Goal: Information Seeking & Learning: Find specific fact

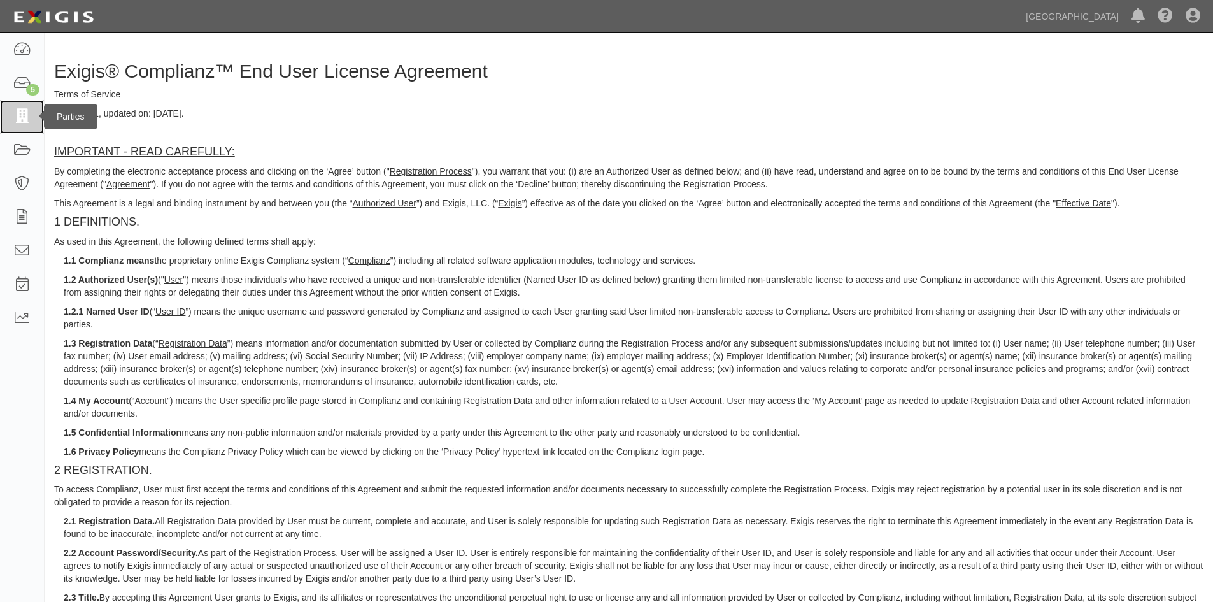
click at [28, 126] on link at bounding box center [22, 117] width 44 height 34
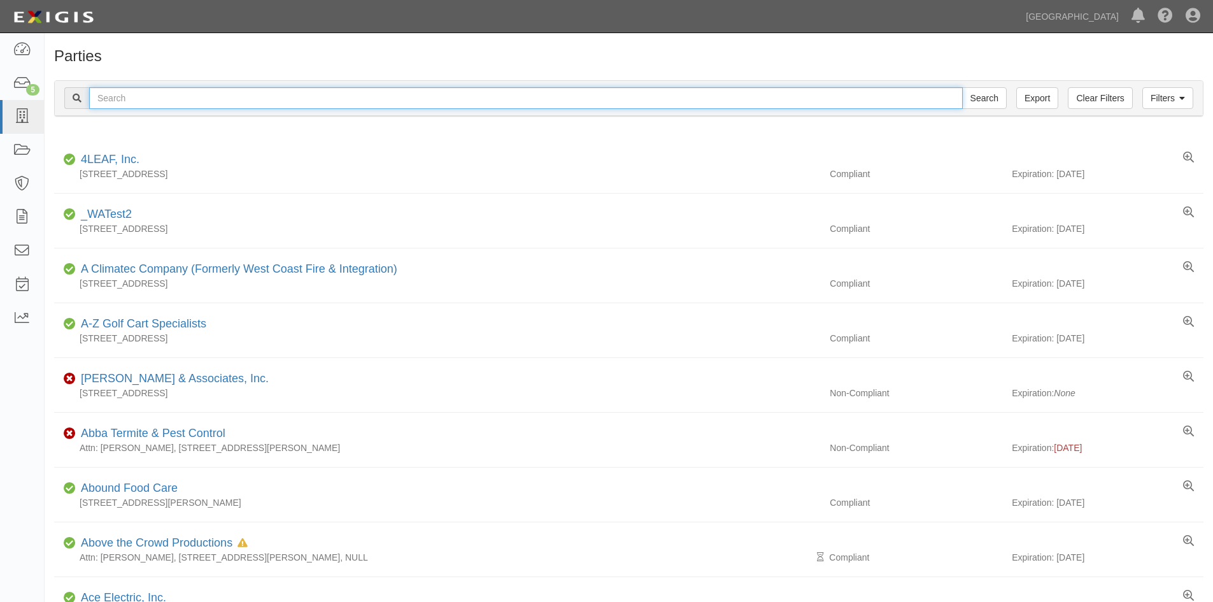
click at [153, 101] on input "text" at bounding box center [526, 98] width 874 height 22
type input "statewide"
click at [962, 87] on input "Search" at bounding box center [984, 98] width 45 height 22
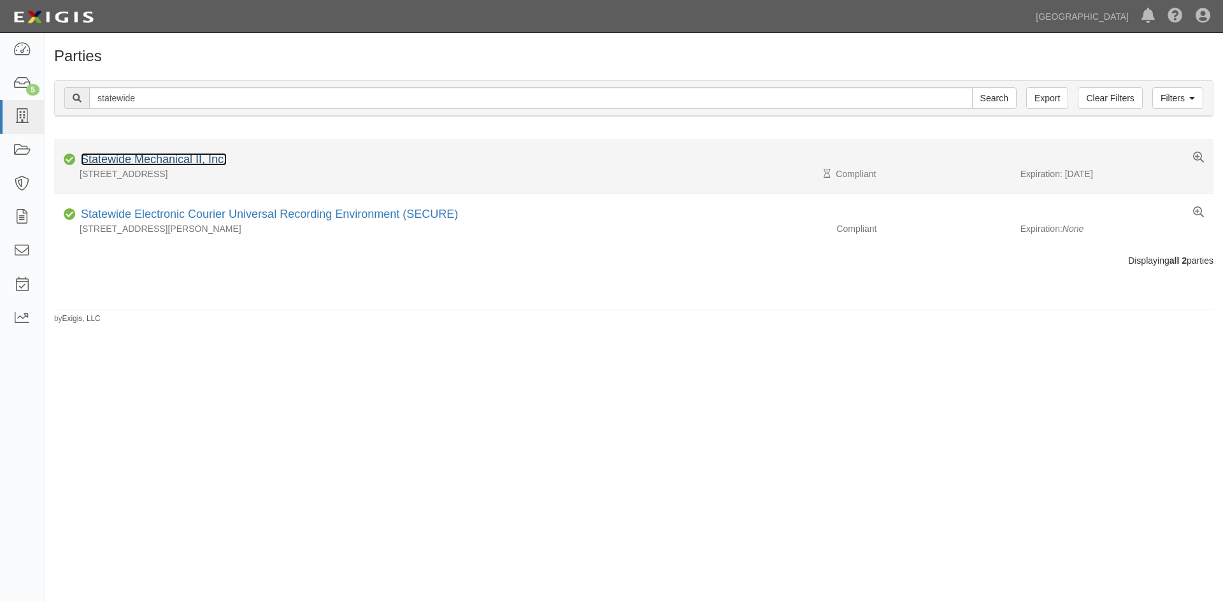
click at [141, 164] on link "Statewide Mechanical II, Inc." at bounding box center [154, 159] width 146 height 13
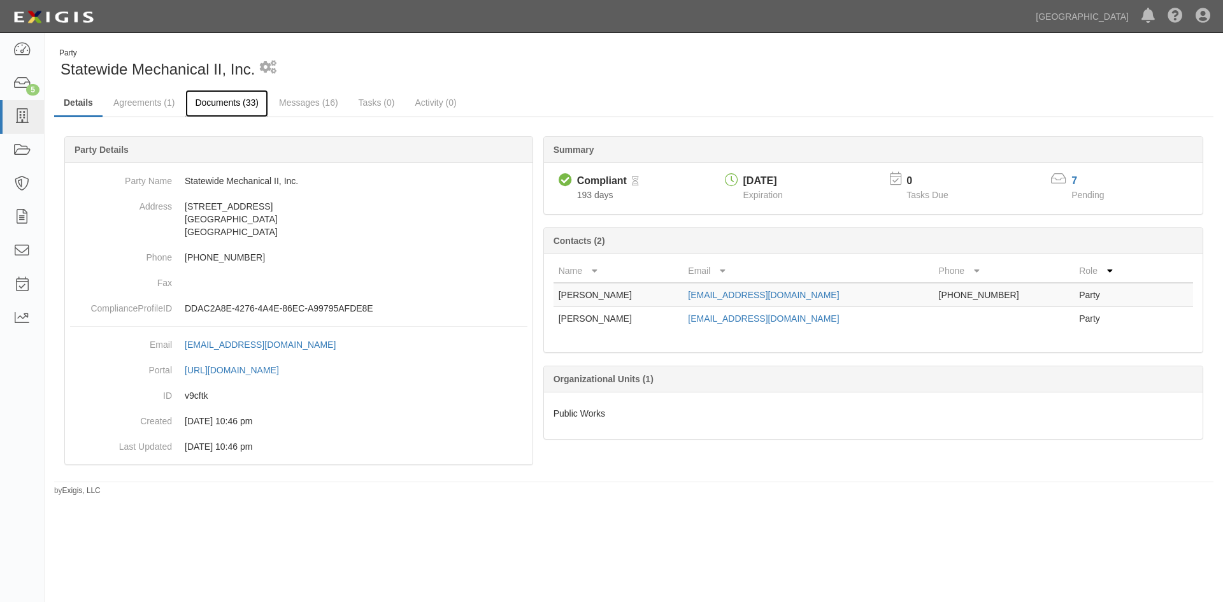
click at [232, 101] on link "Documents (33)" at bounding box center [226, 103] width 83 height 27
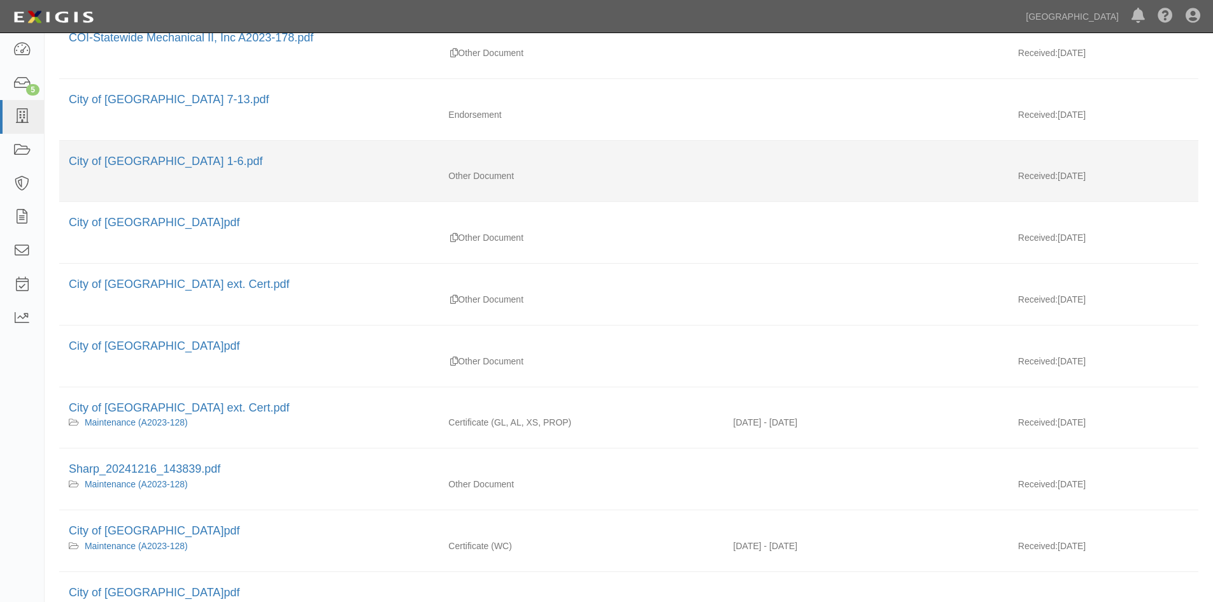
scroll to position [191, 0]
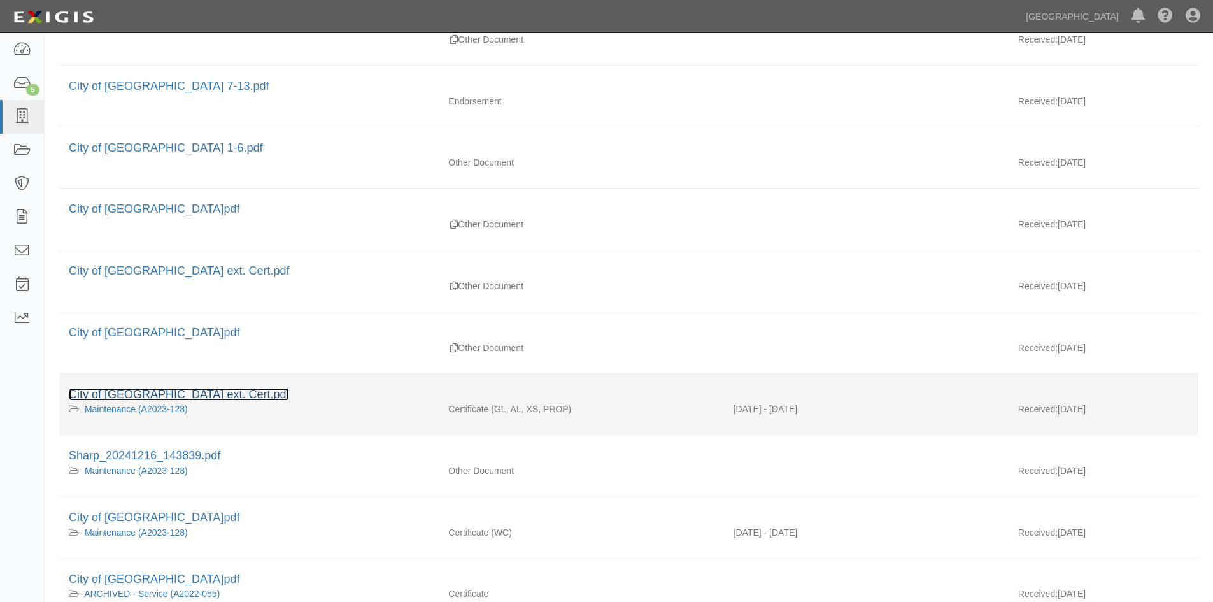
click at [175, 396] on link "City of [GEOGRAPHIC_DATA] ext. Cert.pdf" at bounding box center [179, 394] width 220 height 13
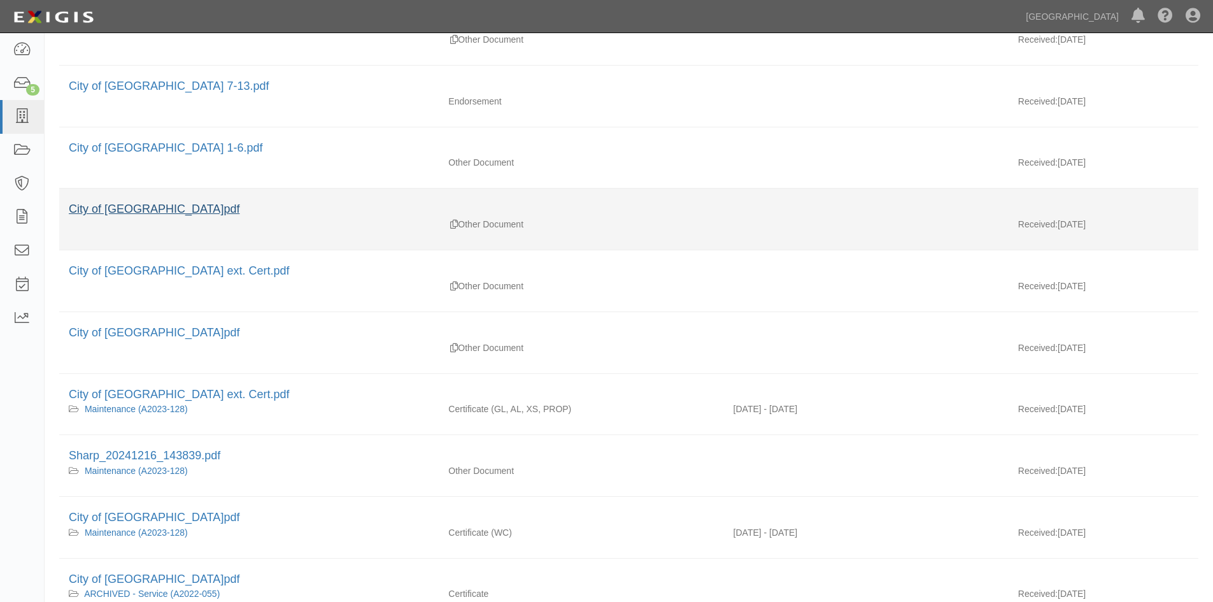
scroll to position [255, 0]
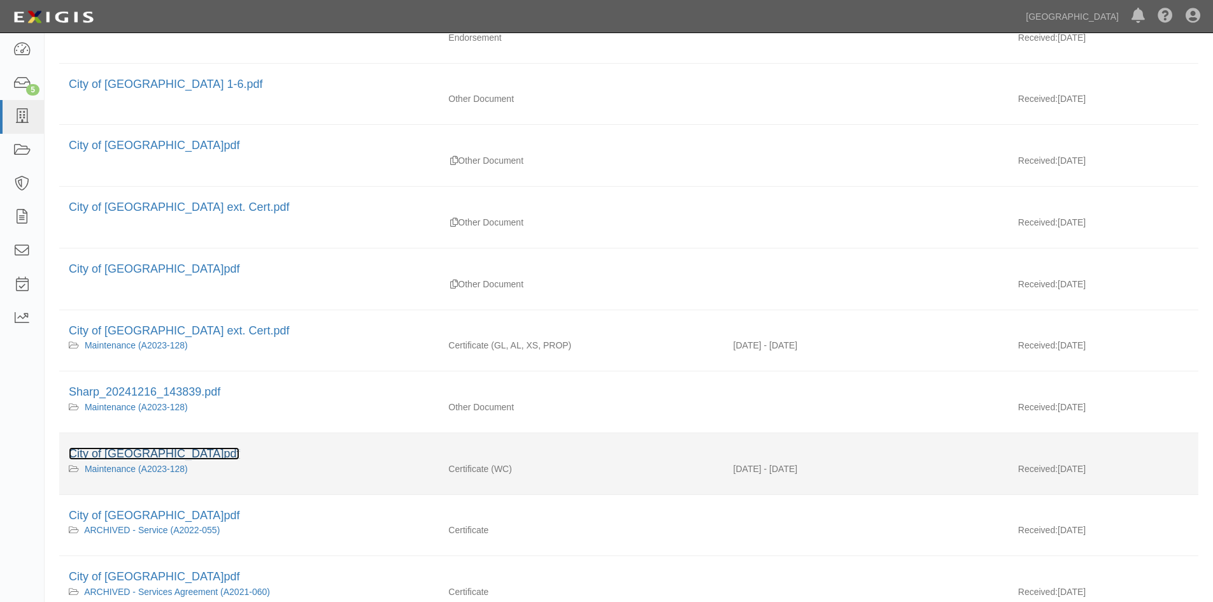
click at [185, 457] on link "City of [GEOGRAPHIC_DATA]pdf" at bounding box center [154, 453] width 171 height 13
click at [179, 454] on link "City of [GEOGRAPHIC_DATA]pdf" at bounding box center [154, 453] width 171 height 13
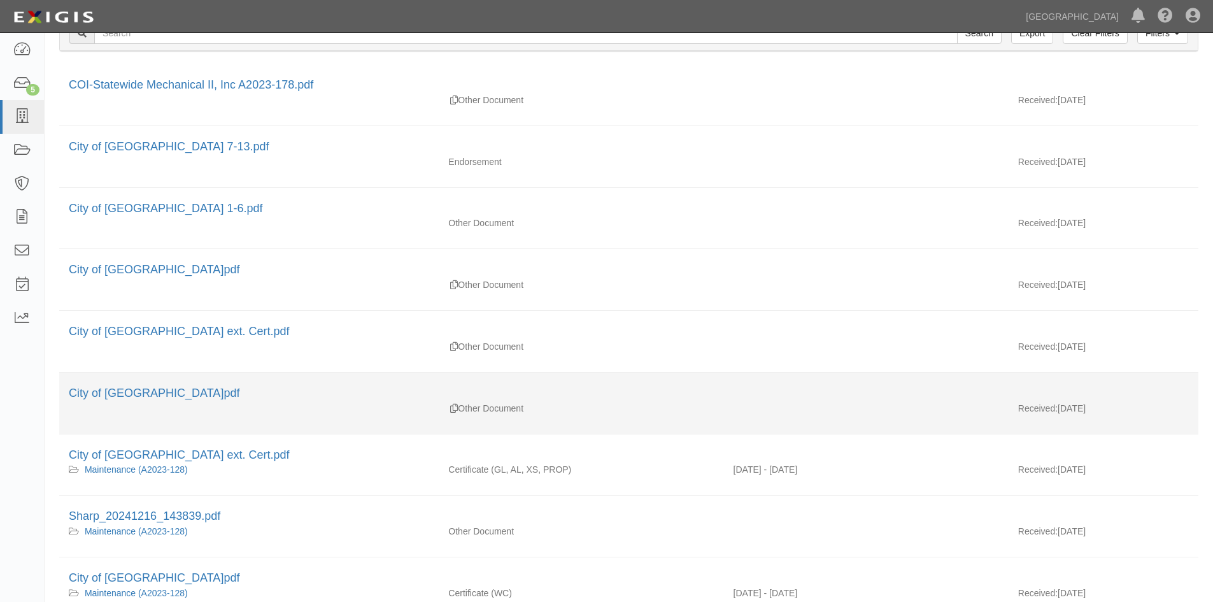
scroll to position [127, 0]
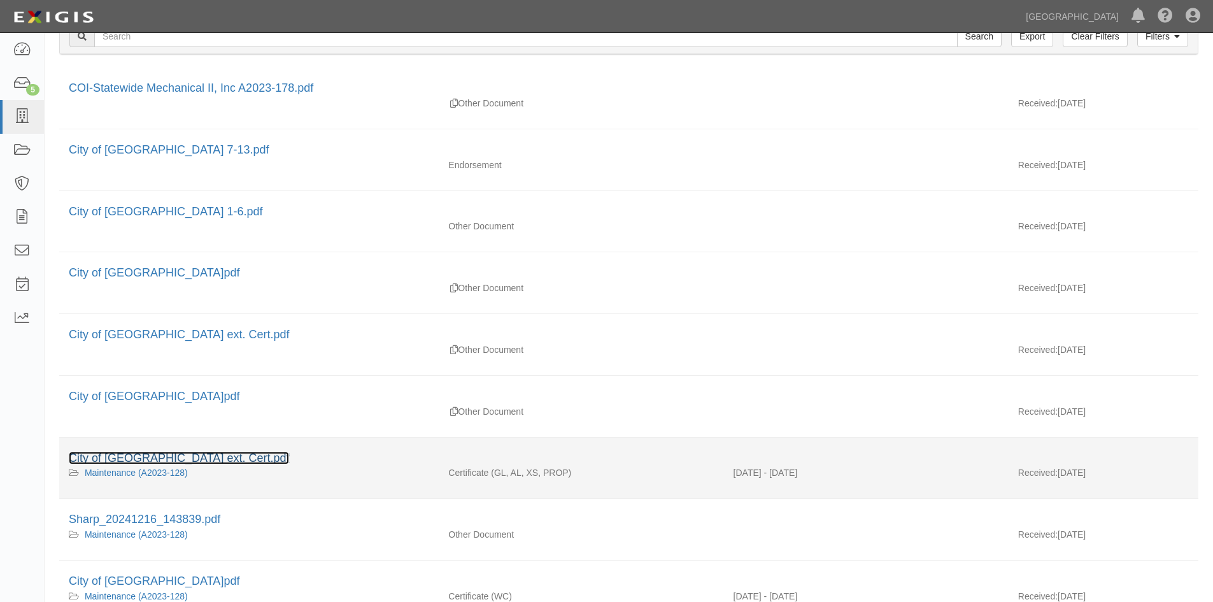
click at [140, 458] on link "City of [GEOGRAPHIC_DATA] ext. Cert.pdf" at bounding box center [179, 458] width 220 height 13
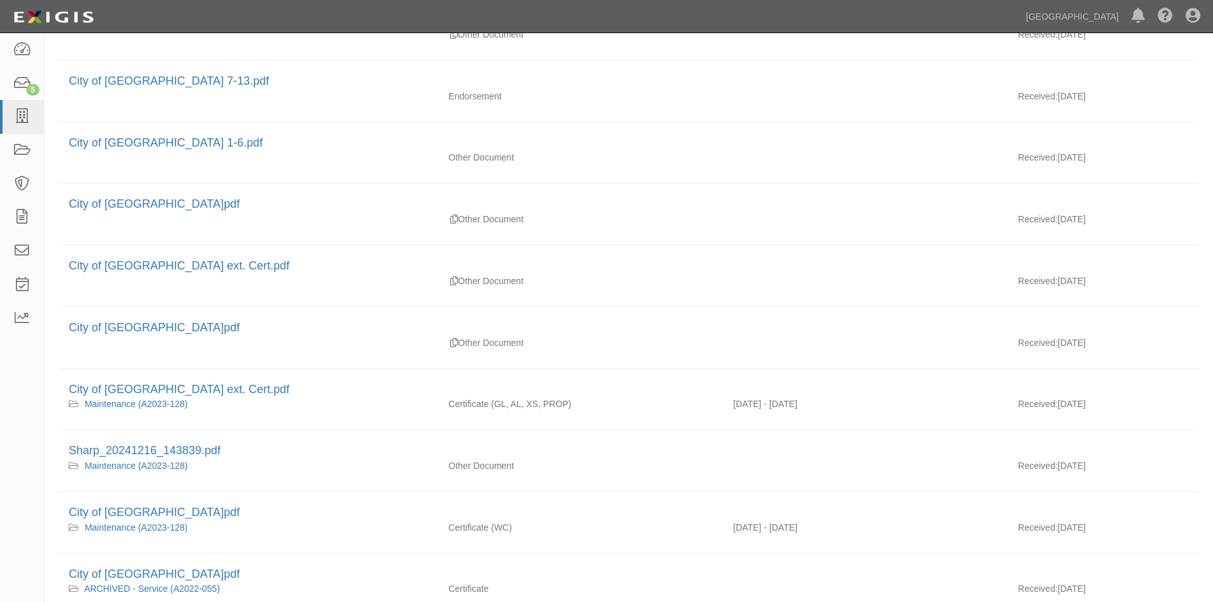
scroll to position [318, 0]
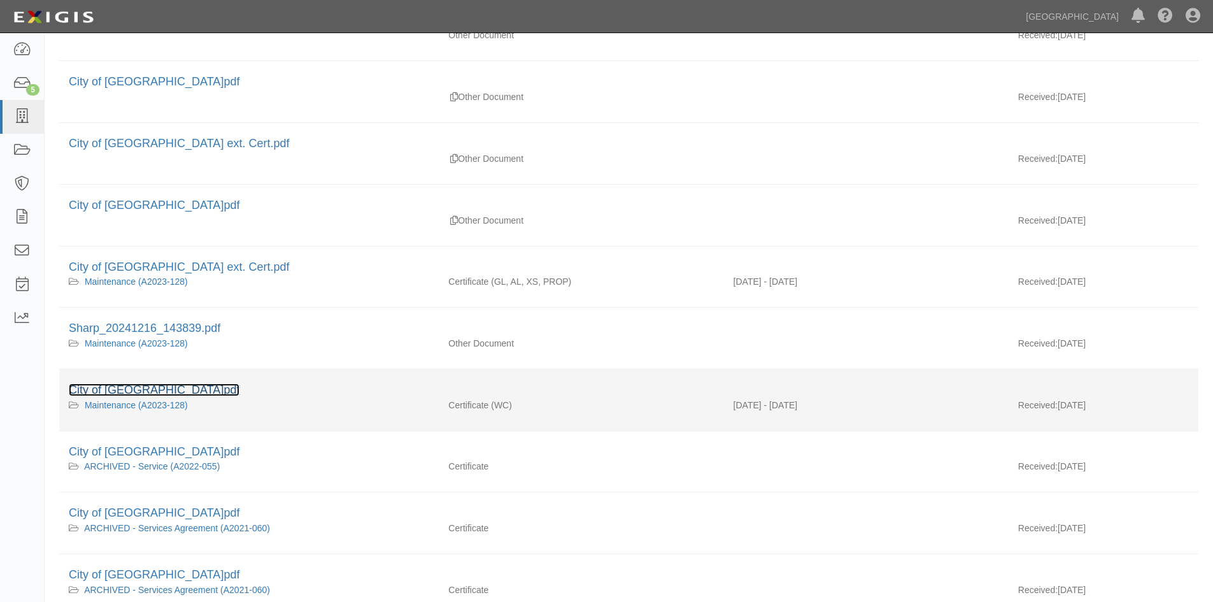
click at [169, 394] on link "City of [GEOGRAPHIC_DATA]pdf" at bounding box center [154, 389] width 171 height 13
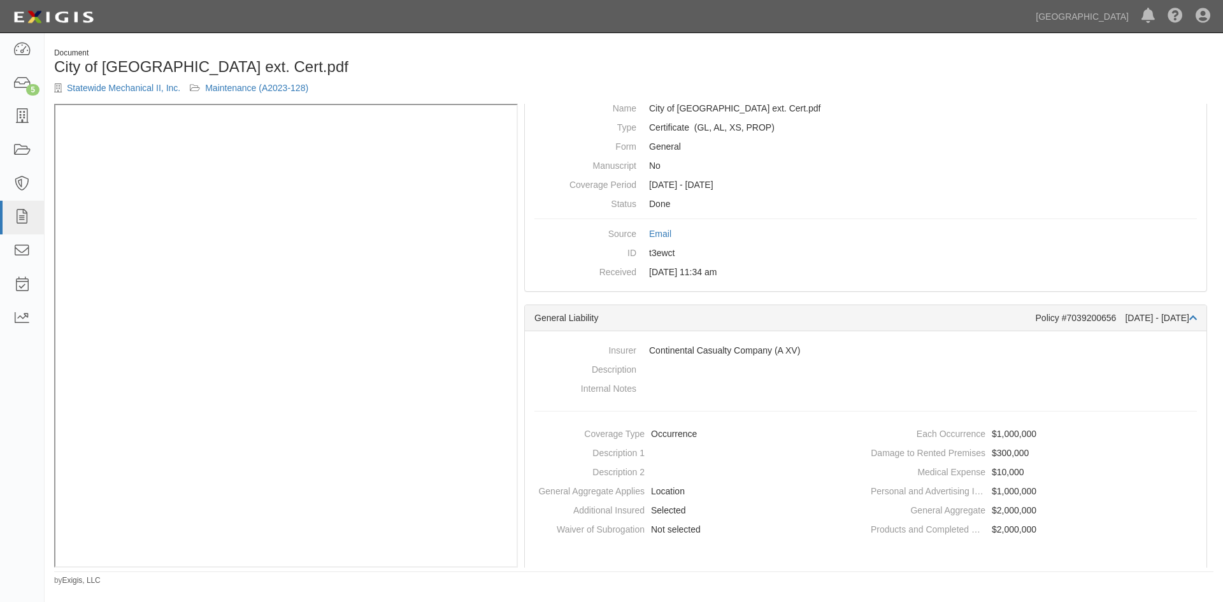
scroll to position [64, 0]
